Goal: Navigation & Orientation: Understand site structure

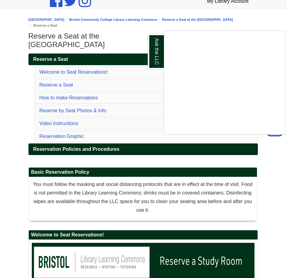
scroll to position [31, 0]
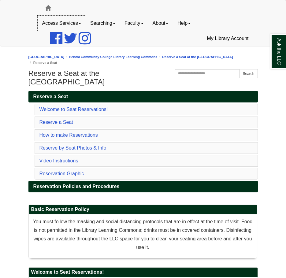
click at [75, 21] on link "Access Services" at bounding box center [62, 23] width 48 height 15
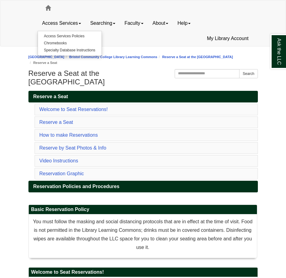
click at [108, 77] on h1 "Reserve a Seat at the Library Learning Commons" at bounding box center [142, 77] width 229 height 17
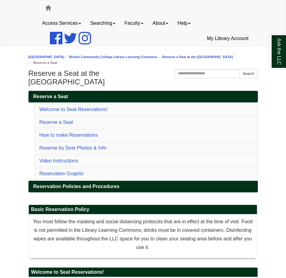
scroll to position [61, 0]
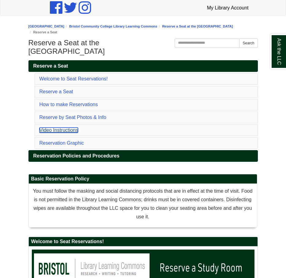
click at [65, 131] on link "Video Instructions" at bounding box center [58, 129] width 39 height 5
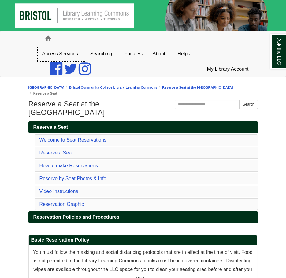
click at [56, 52] on link "Access Services" at bounding box center [62, 53] width 48 height 15
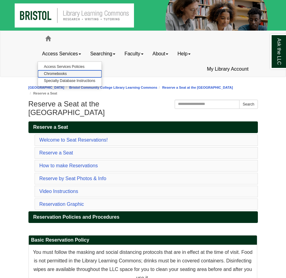
click at [53, 76] on link "Chromebooks" at bounding box center [70, 73] width 64 height 7
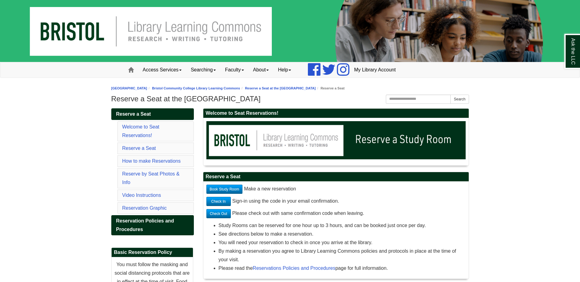
scroll to position [61, 0]
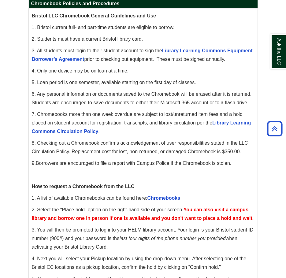
scroll to position [244, 0]
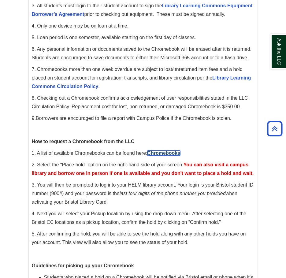
click at [159, 152] on link "Chromebooks" at bounding box center [163, 152] width 33 height 5
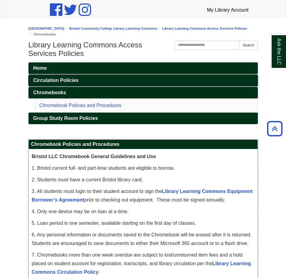
scroll to position [0, 0]
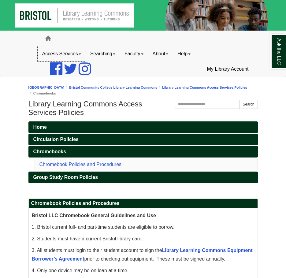
click at [66, 55] on link "Access Services" at bounding box center [62, 53] width 48 height 15
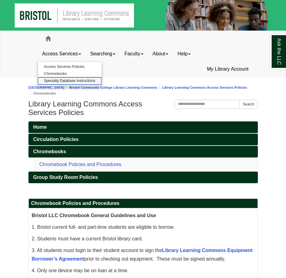
click at [61, 78] on link "Specialty Database Instructions" at bounding box center [70, 80] width 64 height 7
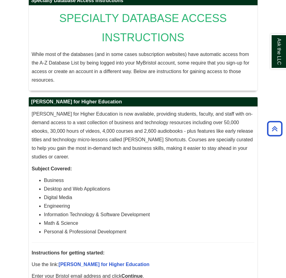
scroll to position [31, 0]
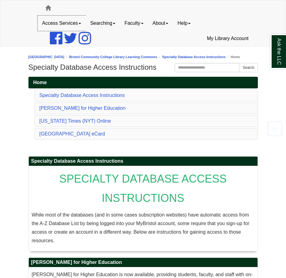
click at [56, 23] on link "Access Services" at bounding box center [62, 23] width 48 height 15
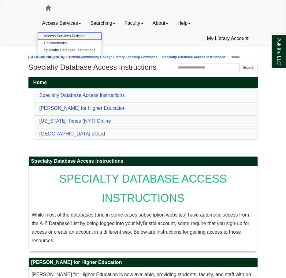
click at [59, 33] on link "Access Services Policies" at bounding box center [70, 36] width 64 height 7
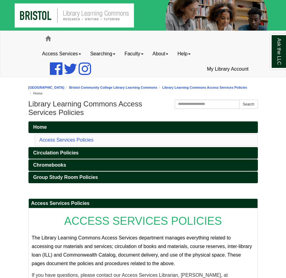
scroll to position [46, 0]
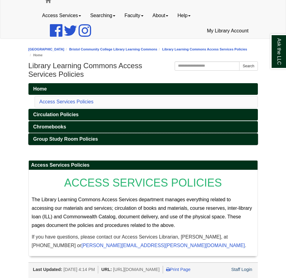
click at [64, 136] on span "Group Study Room Policies" at bounding box center [65, 138] width 65 height 5
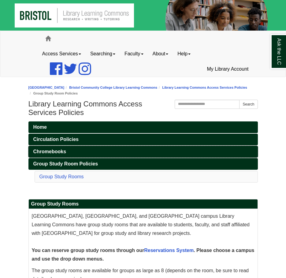
click at [61, 152] on span "Chromebooks" at bounding box center [49, 151] width 33 height 5
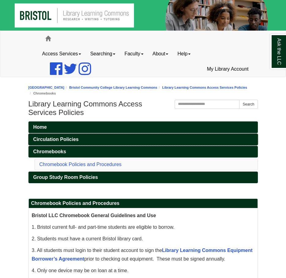
click at [65, 139] on span "Circulation Policies" at bounding box center [55, 139] width 45 height 5
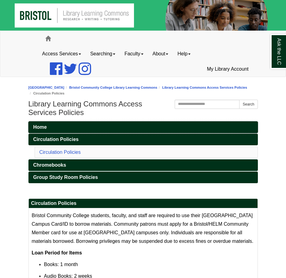
click at [46, 128] on span "Home" at bounding box center [39, 126] width 13 height 5
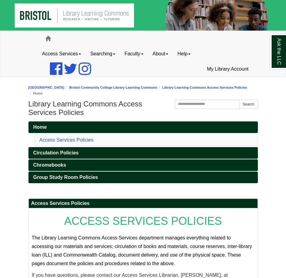
scroll to position [46, 0]
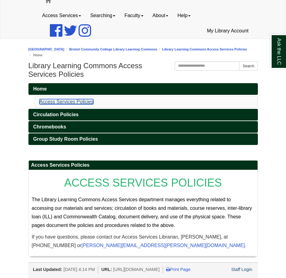
click at [79, 99] on link "Access Services Policies" at bounding box center [66, 101] width 54 height 5
click at [114, 8] on link "Searching" at bounding box center [103, 15] width 34 height 15
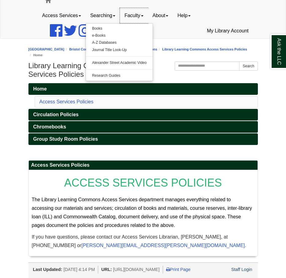
click at [139, 9] on link "Faculty" at bounding box center [134, 15] width 28 height 15
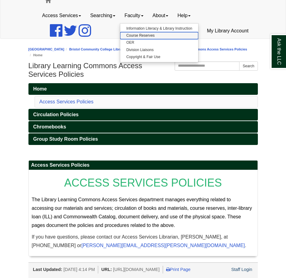
click at [149, 32] on link "Course Reserves" at bounding box center [159, 35] width 78 height 7
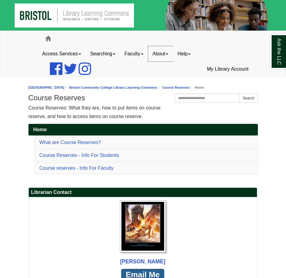
click at [170, 53] on link "About" at bounding box center [160, 53] width 25 height 15
click at [195, 51] on link "Help" at bounding box center [184, 53] width 22 height 15
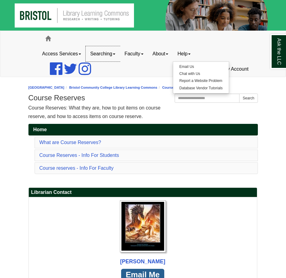
click at [111, 55] on link "Searching" at bounding box center [103, 53] width 34 height 15
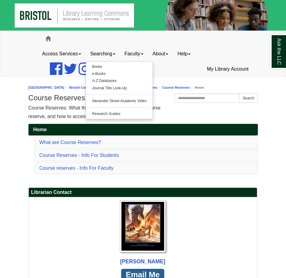
click at [180, 62] on ul "Access Services Access Services Policies Chromebooks Specialty Database Instruc…" at bounding box center [143, 61] width 211 height 31
